Goal: Information Seeking & Learning: Learn about a topic

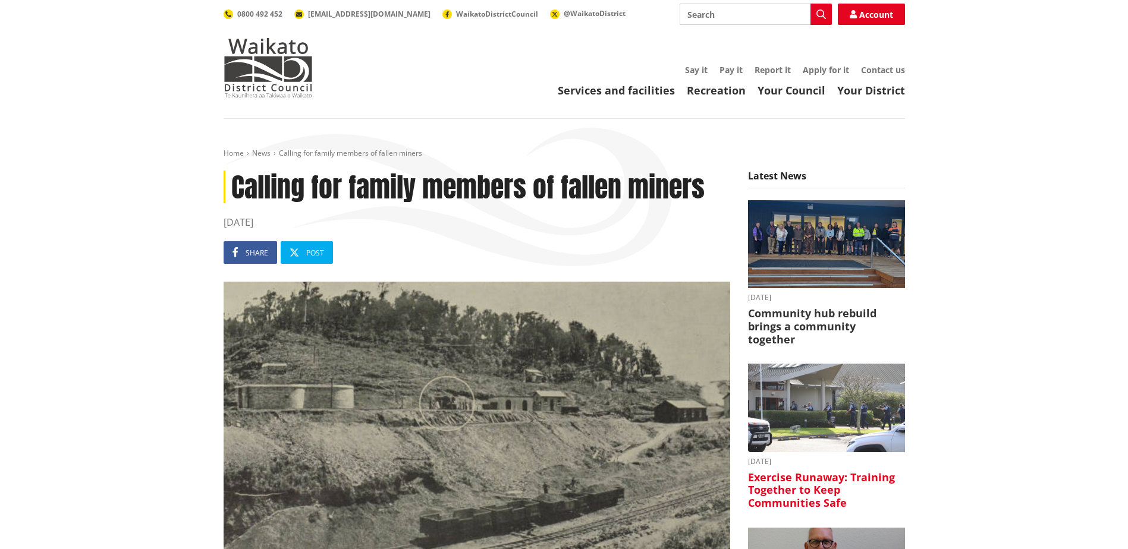
click at [801, 474] on h3 "Exercise Runaway: Training Together to Keep Communities Safe" at bounding box center [826, 490] width 157 height 39
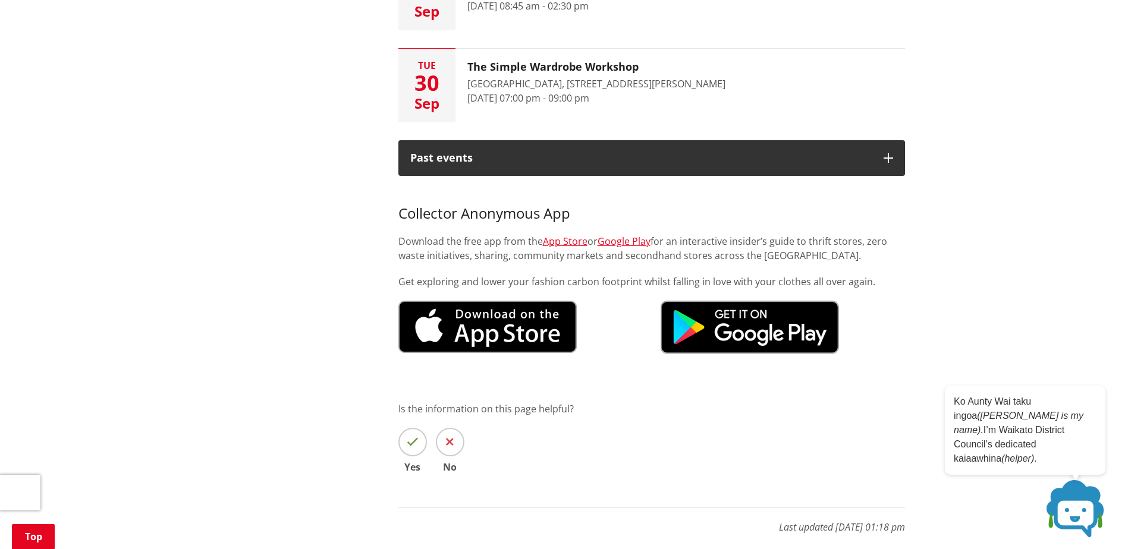
scroll to position [832, 0]
